Goal: Find specific page/section: Locate a particular part of the current website

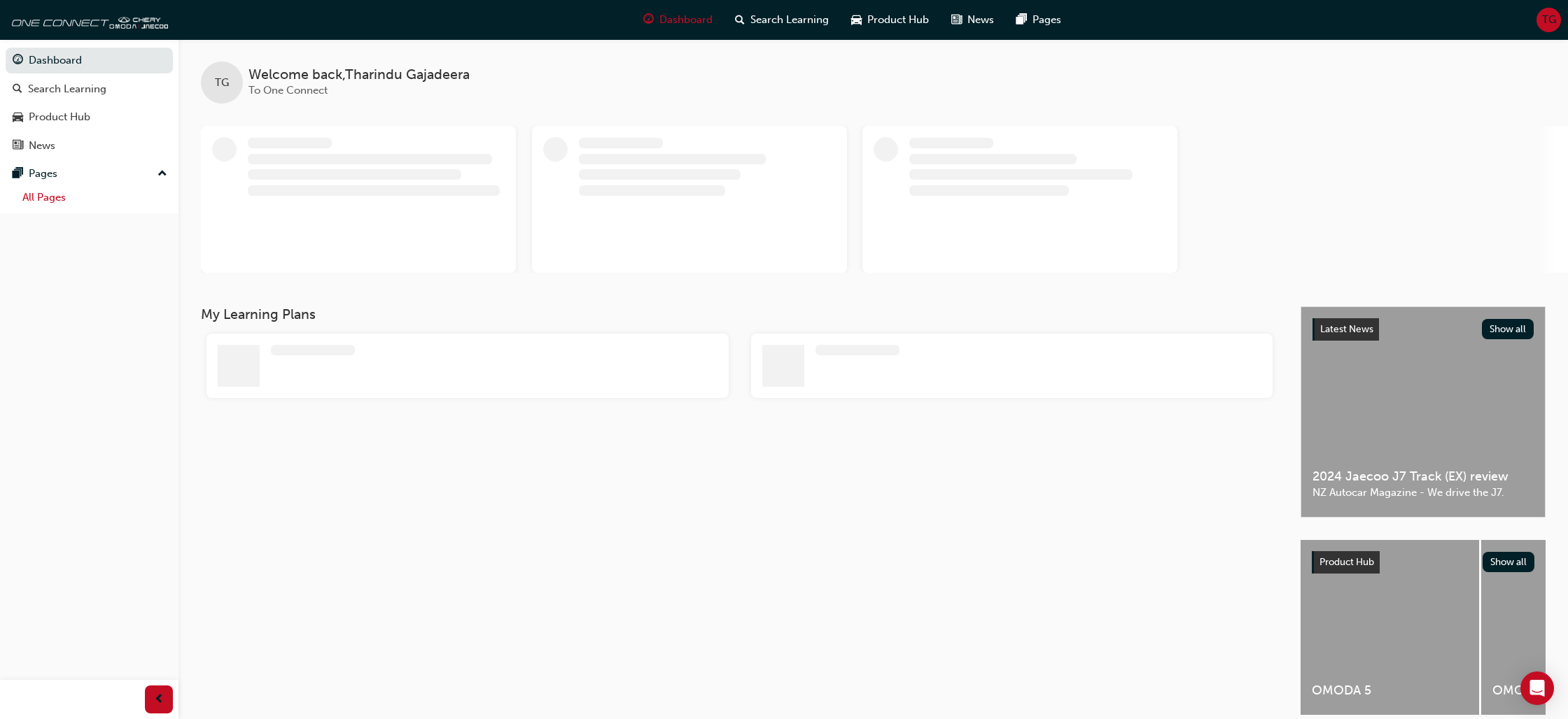
click at [59, 194] on link "All Pages" at bounding box center [94, 198] width 156 height 21
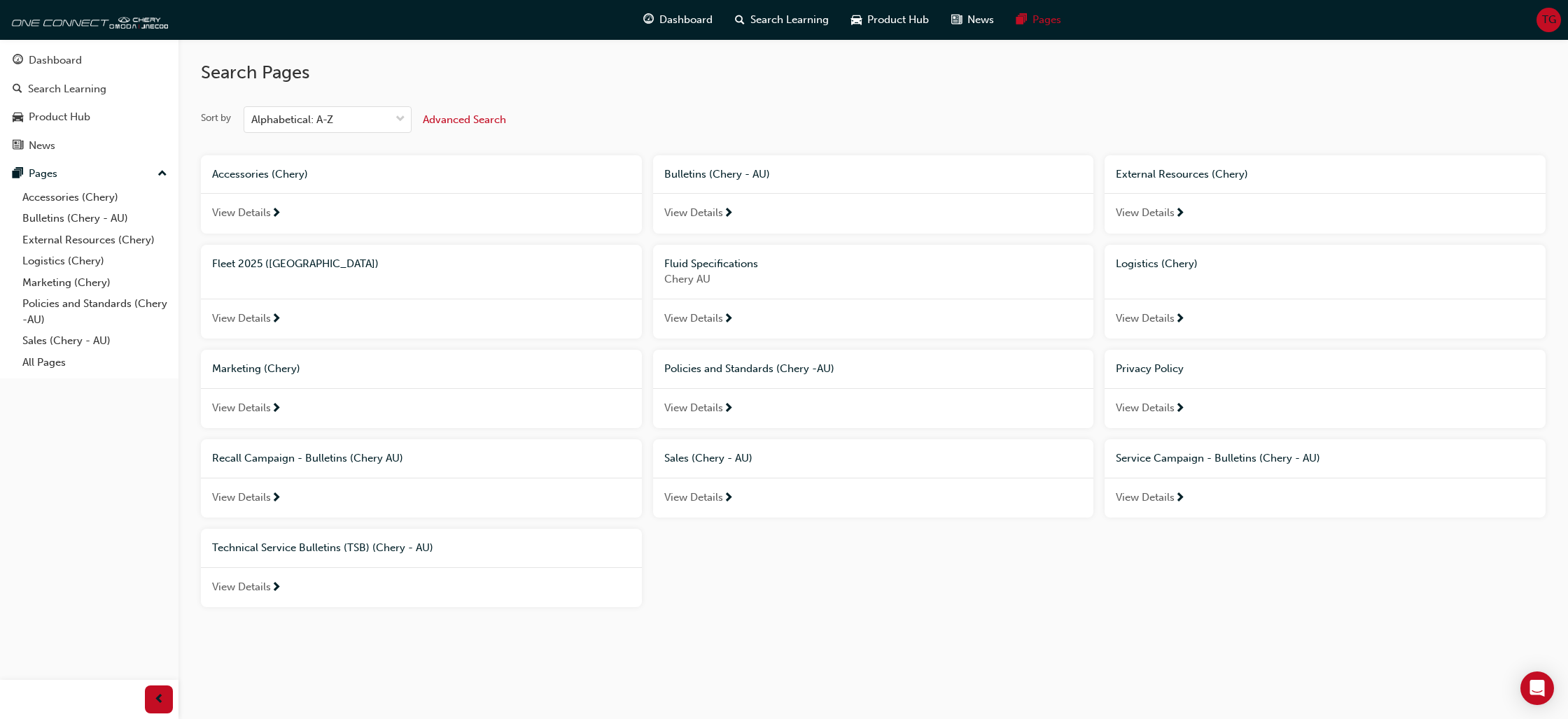
click at [248, 267] on span "Fleet 2025 ([GEOGRAPHIC_DATA])" at bounding box center [295, 264] width 167 height 12
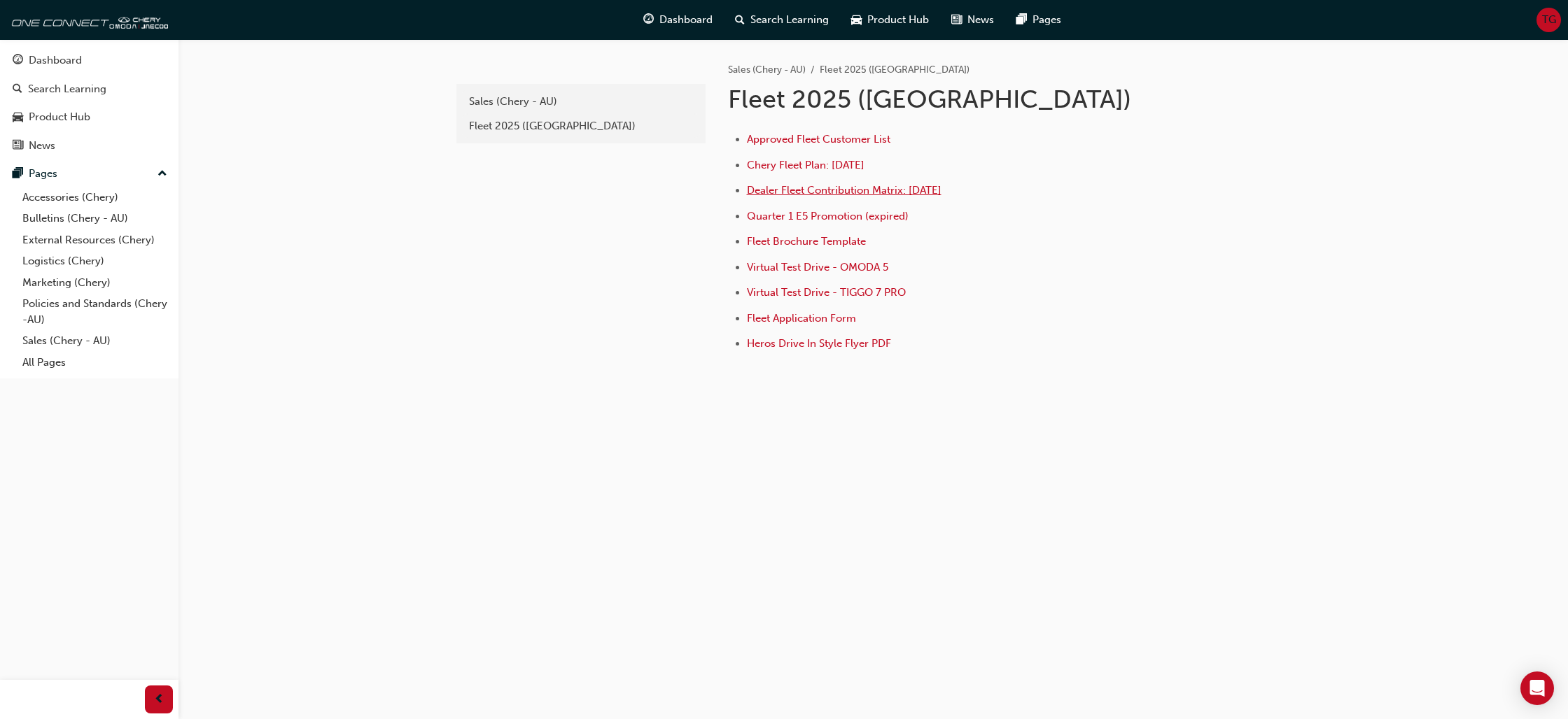
click at [792, 192] on span "Dealer Fleet Contribution Matrix: [DATE]" at bounding box center [844, 190] width 194 height 12
